Goal: Navigation & Orientation: Find specific page/section

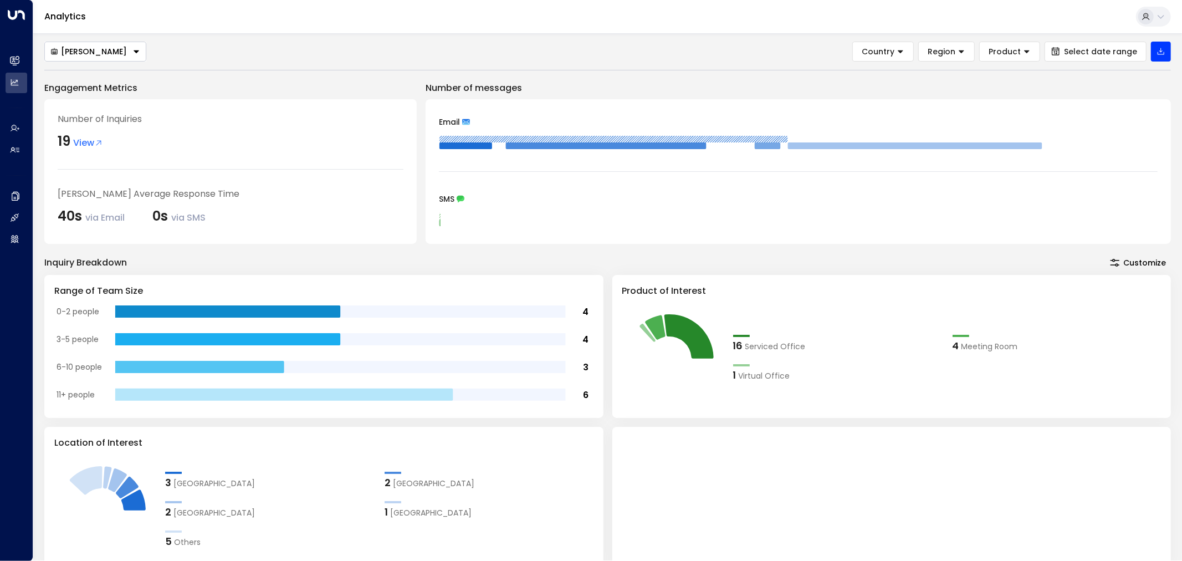
click at [83, 57] on button "[PERSON_NAME]" at bounding box center [95, 52] width 102 height 20
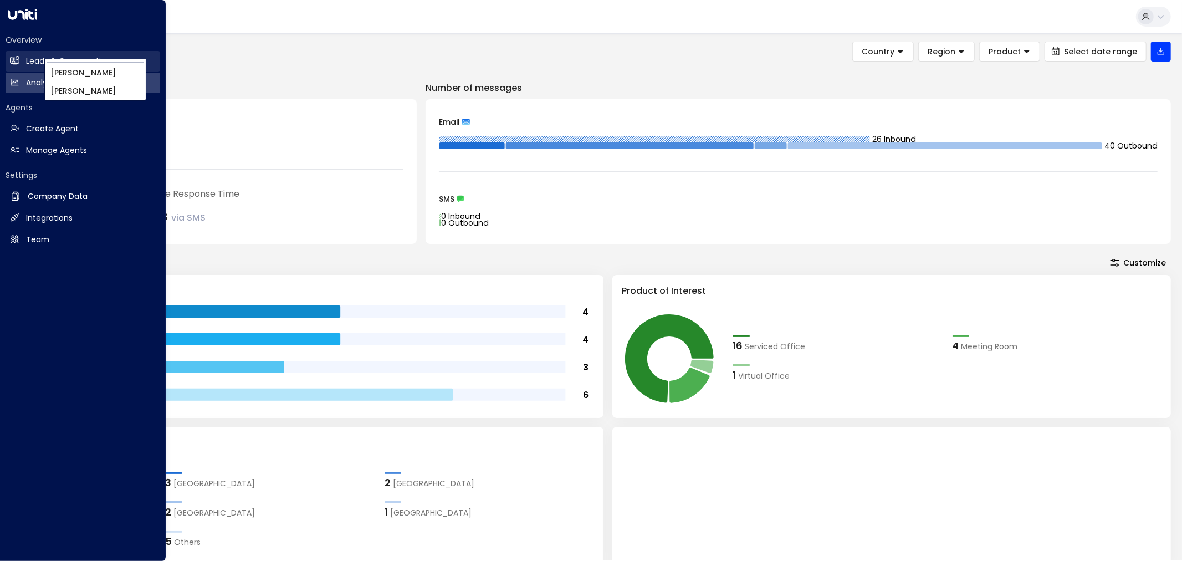
click at [22, 59] on link "Leads & Conversations Leads & Conversations" at bounding box center [83, 61] width 155 height 21
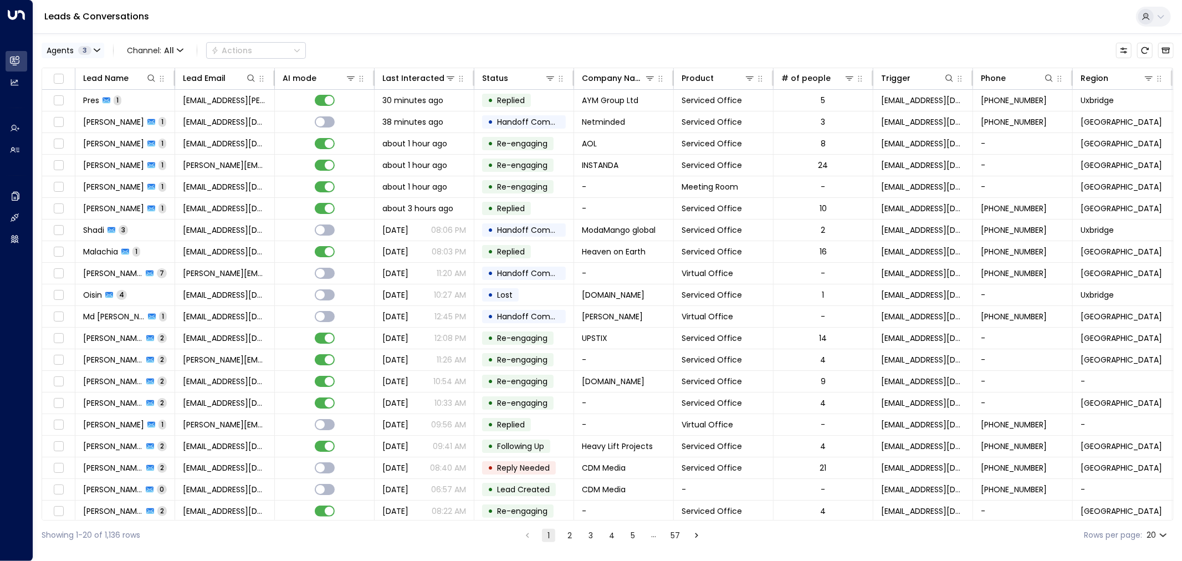
click at [69, 57] on button "Agents 3" at bounding box center [73, 51] width 63 height 16
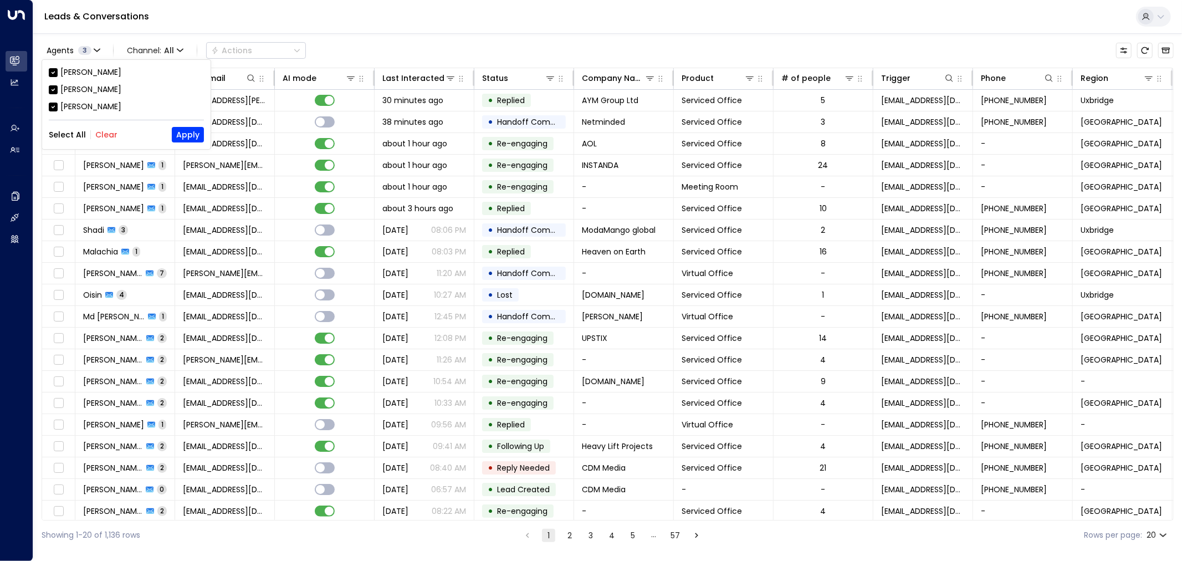
click at [104, 136] on button "Clear" at bounding box center [106, 134] width 22 height 9
click at [91, 88] on div "[PERSON_NAME]" at bounding box center [90, 90] width 61 height 12
click at [198, 136] on button "Apply" at bounding box center [188, 135] width 32 height 16
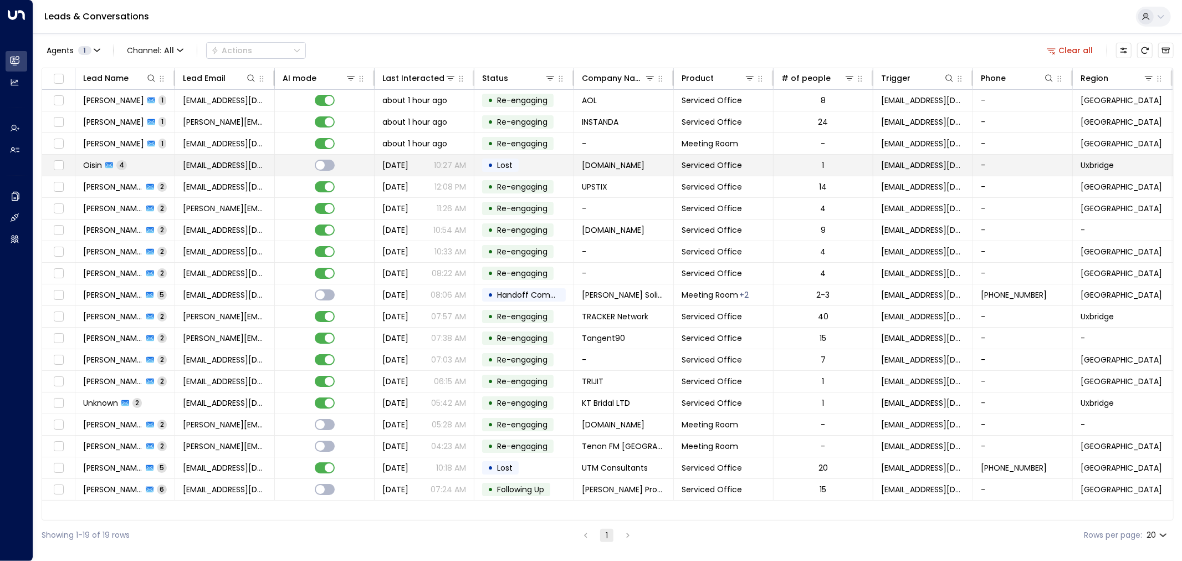
click at [449, 164] on p "10:27 AM" at bounding box center [450, 165] width 32 height 11
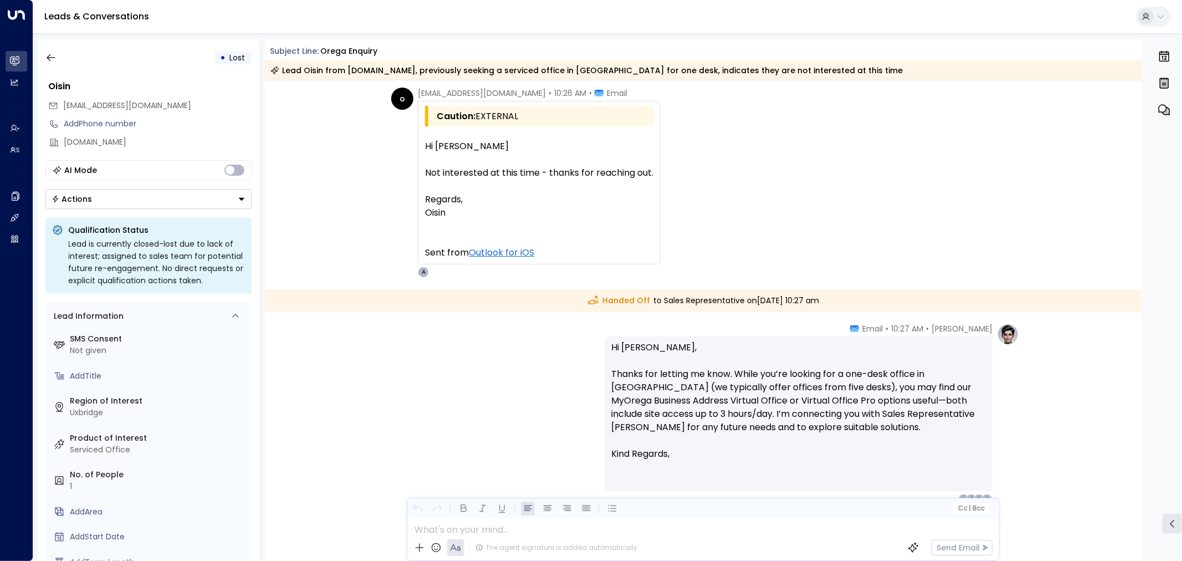
scroll to position [1925, 0]
